Goal: Task Accomplishment & Management: Use online tool/utility

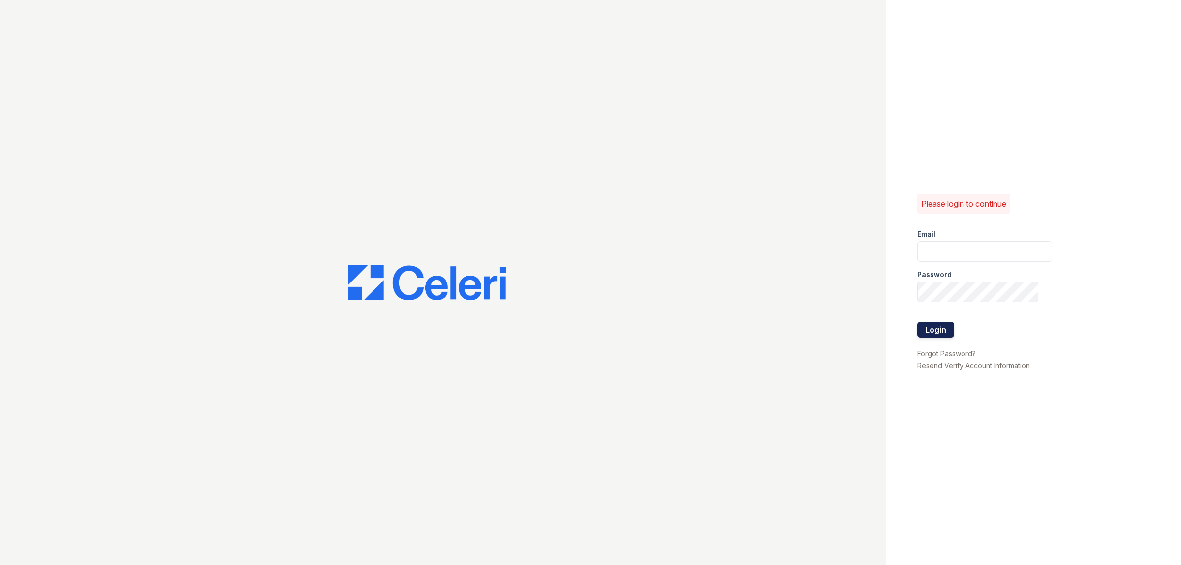
type input "dwright@trinity-pm.com"
drag, startPoint x: 927, startPoint y: 322, endPoint x: 939, endPoint y: 335, distance: 17.4
click at [930, 328] on button "Login" at bounding box center [935, 330] width 37 height 16
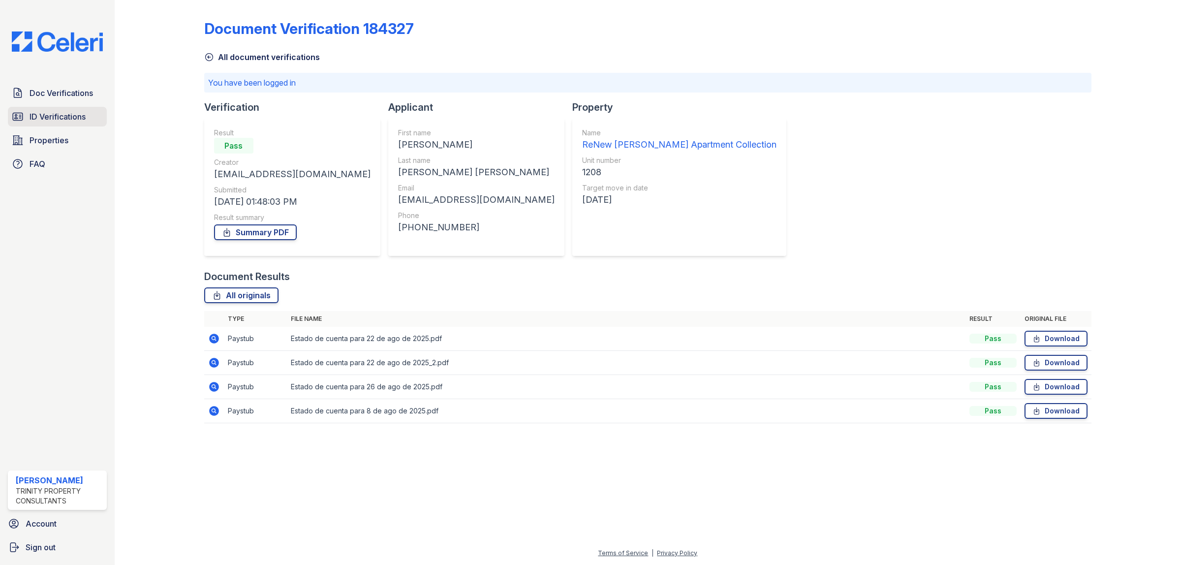
click at [72, 115] on span "ID Verifications" at bounding box center [58, 117] width 56 height 12
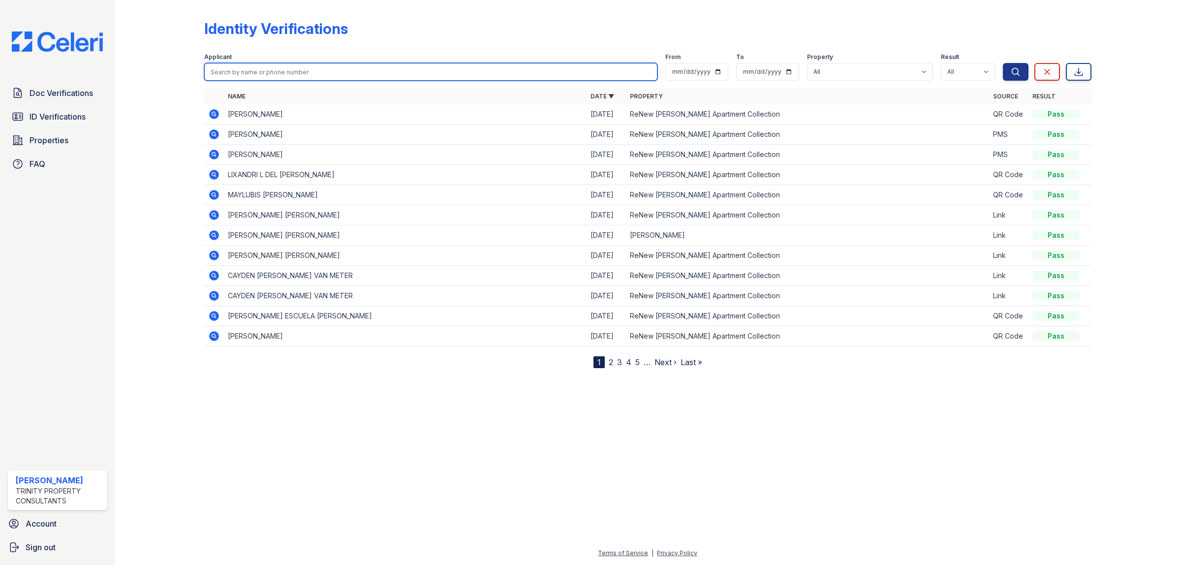
click at [301, 73] on input "search" at bounding box center [430, 72] width 453 height 18
type input "Alfredo Ramirez"
click at [1003, 63] on button "Search" at bounding box center [1016, 72] width 26 height 18
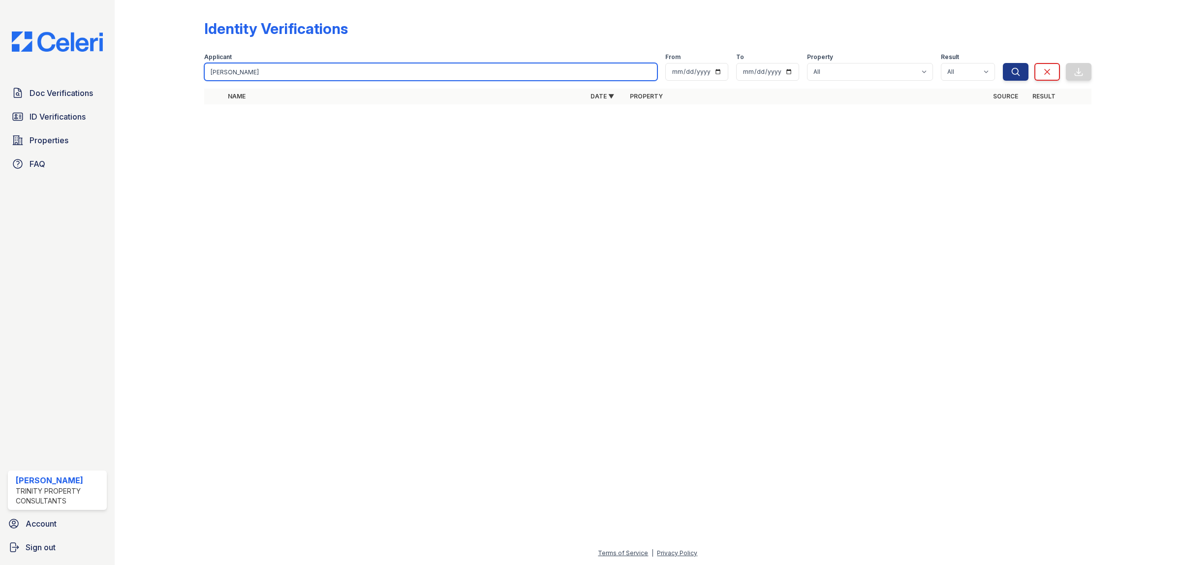
drag, startPoint x: 262, startPoint y: 71, endPoint x: 132, endPoint y: 77, distance: 130.1
click at [132, 77] on div "Identity Verifications Filter Applicant Alfredo Ramirez From To Property All Re…" at bounding box center [647, 65] width 1035 height 130
type input "Cassandra"
click at [1003, 63] on button "Search" at bounding box center [1016, 72] width 26 height 18
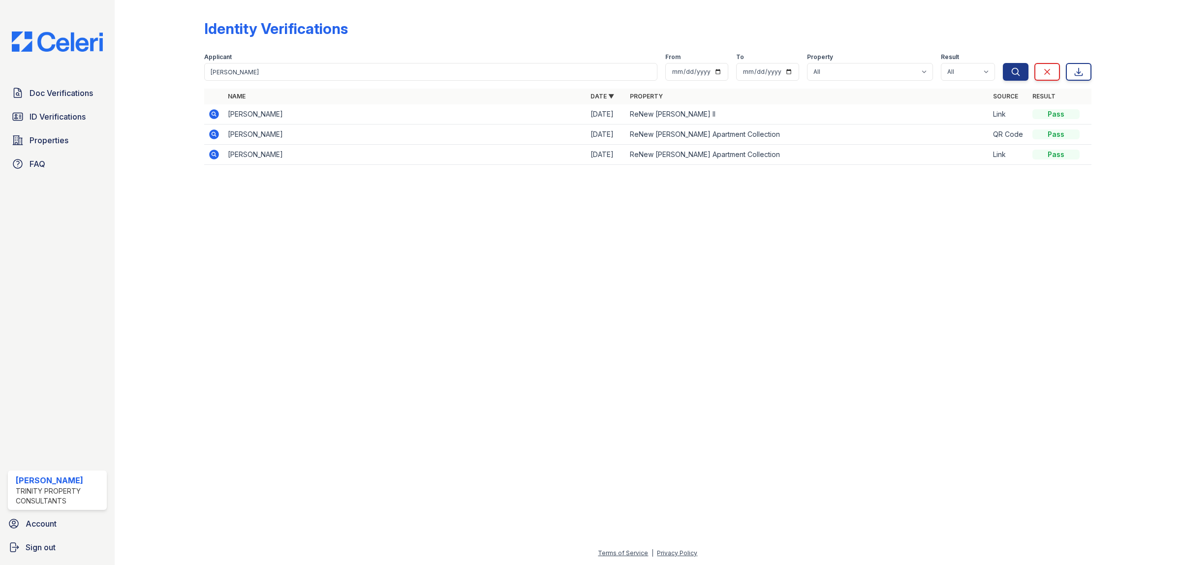
click at [214, 114] on icon at bounding box center [213, 113] width 2 height 2
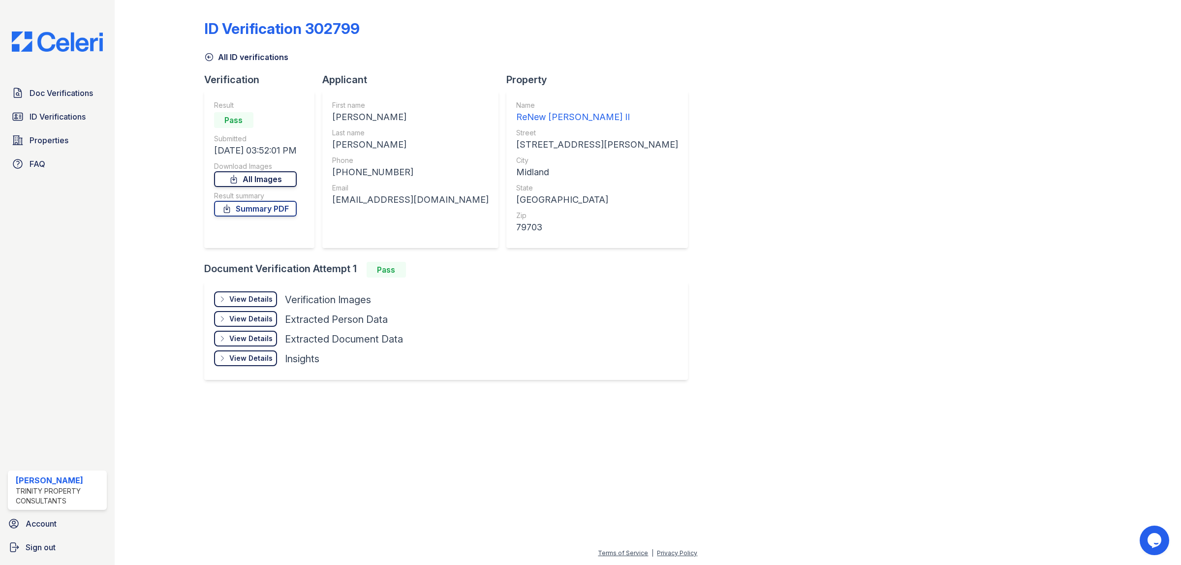
click at [277, 176] on link "All Images" at bounding box center [255, 179] width 83 height 16
